Goal: Information Seeking & Learning: Compare options

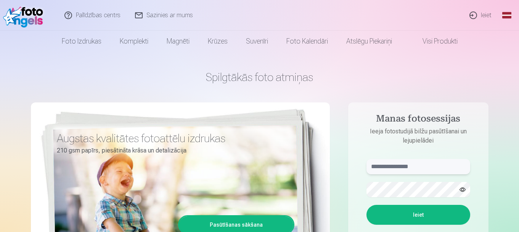
click at [418, 168] on input "text" at bounding box center [419, 166] width 104 height 15
type input "**********"
click at [458, 187] on button "button" at bounding box center [463, 189] width 15 height 15
click at [367, 205] on button "Ieiet" at bounding box center [419, 215] width 104 height 20
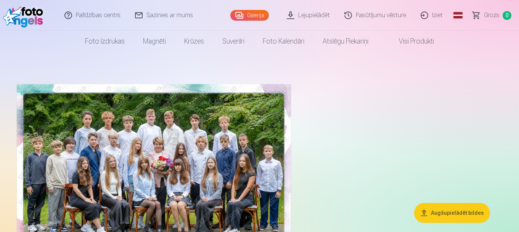
click at [147, 127] on img at bounding box center [154, 175] width 274 height 183
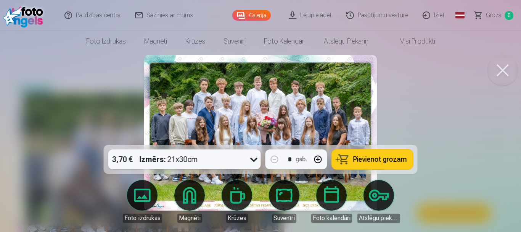
click at [515, 68] on button at bounding box center [503, 70] width 31 height 31
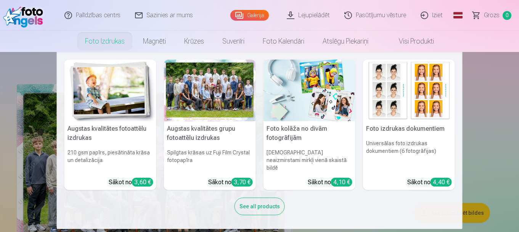
click at [121, 43] on link "Foto izdrukas" at bounding box center [105, 41] width 58 height 21
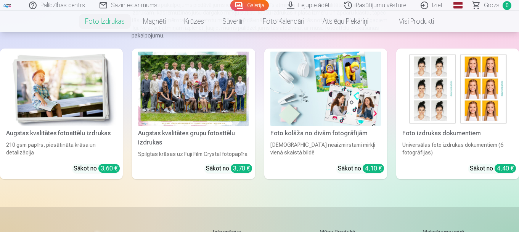
scroll to position [76, 0]
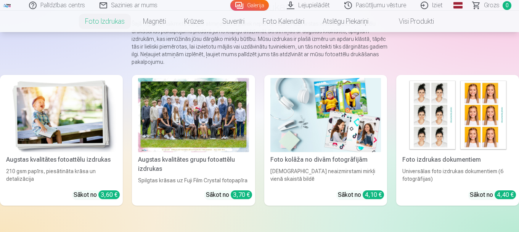
click at [181, 100] on div at bounding box center [193, 115] width 111 height 74
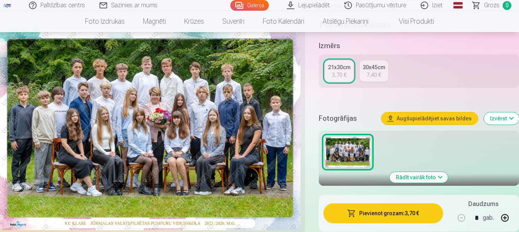
scroll to position [153, 0]
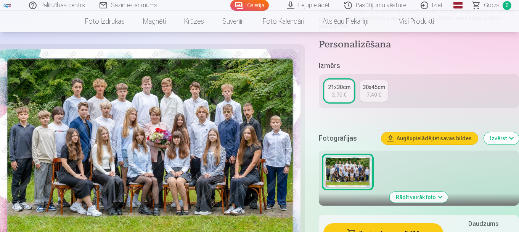
click at [374, 95] on div "7,40 €" at bounding box center [374, 95] width 15 height 8
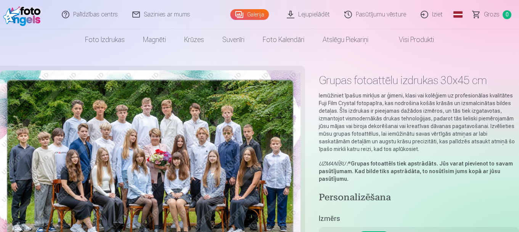
scroll to position [76, 0]
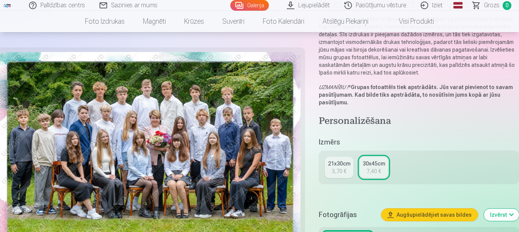
click at [337, 167] on link "21x30cm 3,70 €" at bounding box center [339, 166] width 29 height 21
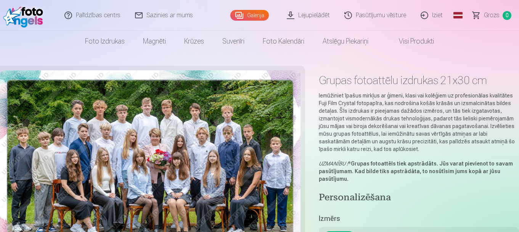
click at [245, 149] on img at bounding box center [150, 170] width 301 height 201
click at [202, 120] on img at bounding box center [150, 170] width 301 height 201
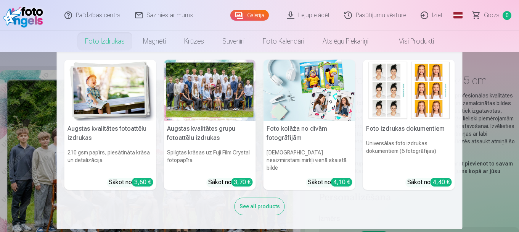
click at [111, 131] on h5 "Augstas kvalitātes fotoattēlu izdrukas" at bounding box center [111, 133] width 92 height 24
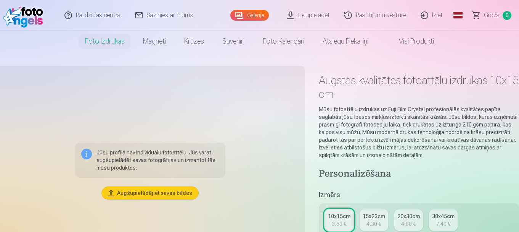
click at [153, 40] on link "Magnēti" at bounding box center [154, 41] width 41 height 21
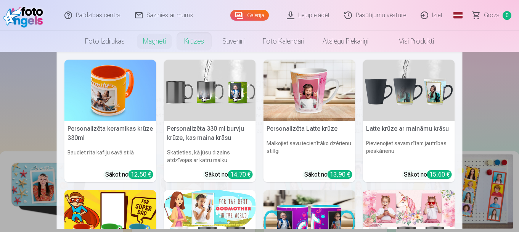
click at [202, 39] on link "Krūzes" at bounding box center [194, 41] width 38 height 21
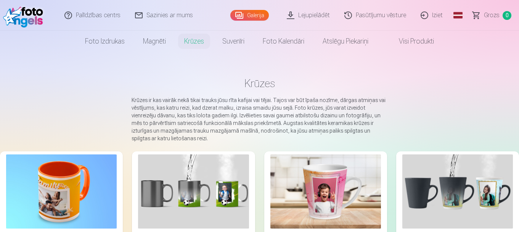
click at [222, 40] on link "Suvenīri" at bounding box center [233, 41] width 40 height 21
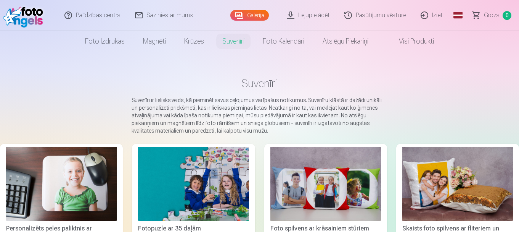
click at [283, 42] on link "Foto kalendāri" at bounding box center [284, 41] width 60 height 21
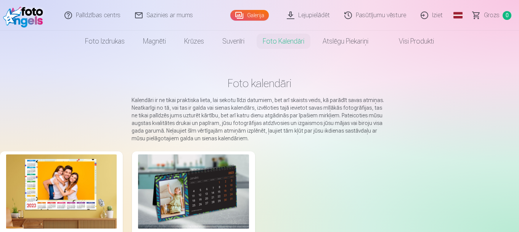
click at [122, 42] on link "Foto izdrukas" at bounding box center [105, 41] width 58 height 21
